Goal: Information Seeking & Learning: Check status

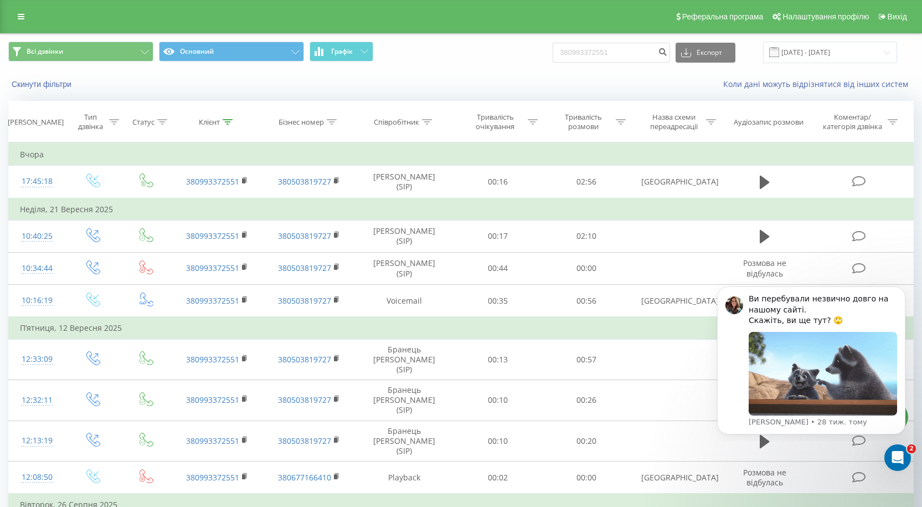
click at [637, 56] on input "380993372551" at bounding box center [611, 53] width 117 height 20
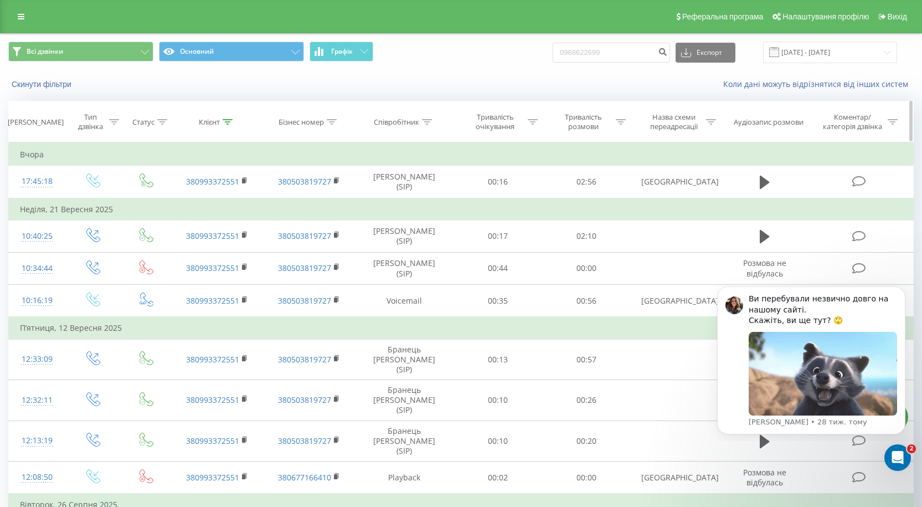
type input "0968622699"
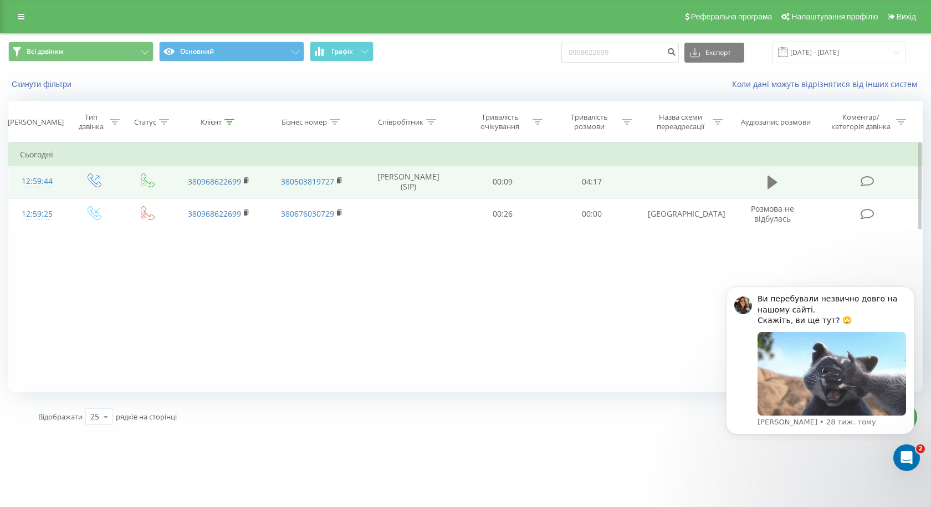
click at [772, 182] on icon at bounding box center [772, 182] width 10 height 13
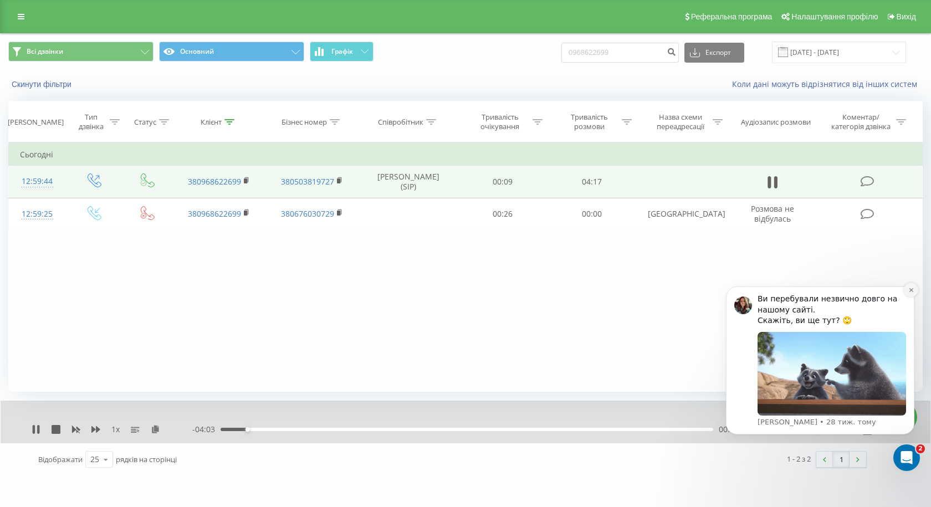
click at [911, 291] on icon "Dismiss notification" at bounding box center [911, 290] width 6 height 6
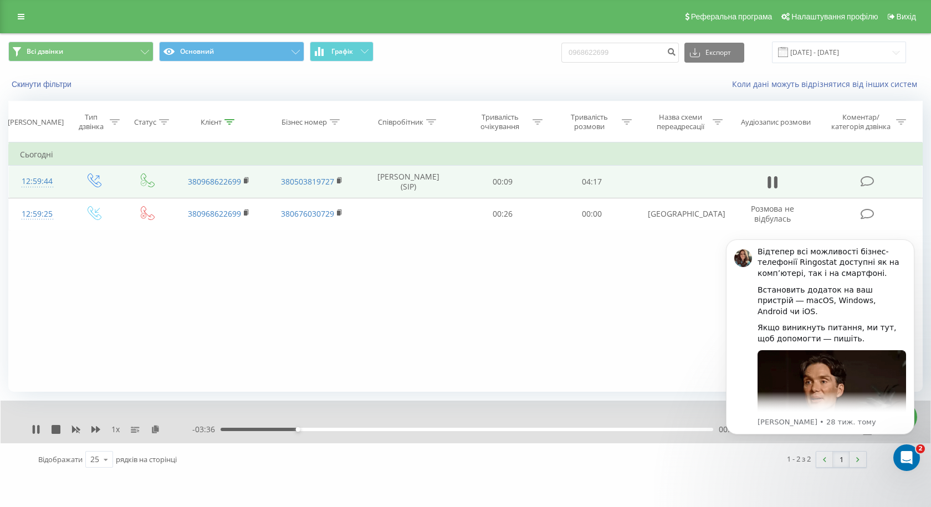
click at [89, 422] on div "1 x - 03:36 00:40 00:40" at bounding box center [466, 422] width 930 height 43
click at [92, 427] on icon at bounding box center [95, 429] width 9 height 7
click at [95, 433] on icon at bounding box center [95, 429] width 9 height 9
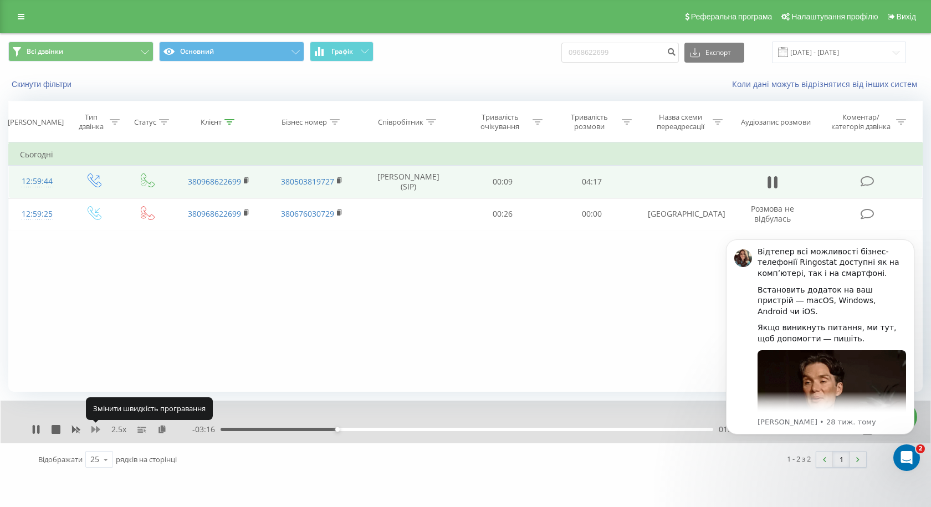
click at [93, 433] on icon at bounding box center [95, 429] width 9 height 9
click at [443, 429] on div "01:25" at bounding box center [467, 429] width 493 height 3
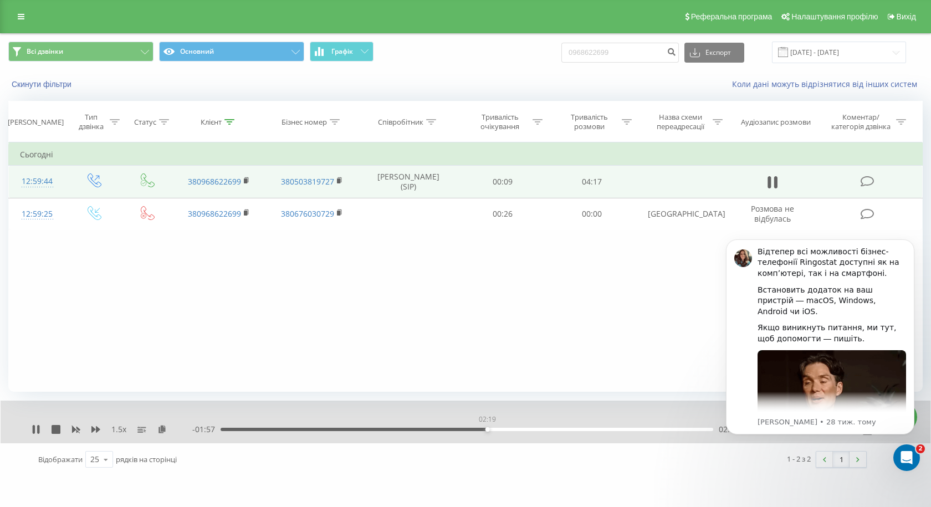
click at [487, 428] on div "02:19" at bounding box center [467, 429] width 493 height 3
click at [399, 430] on div "02:22" at bounding box center [467, 429] width 493 height 3
